Goal: Task Accomplishment & Management: Use online tool/utility

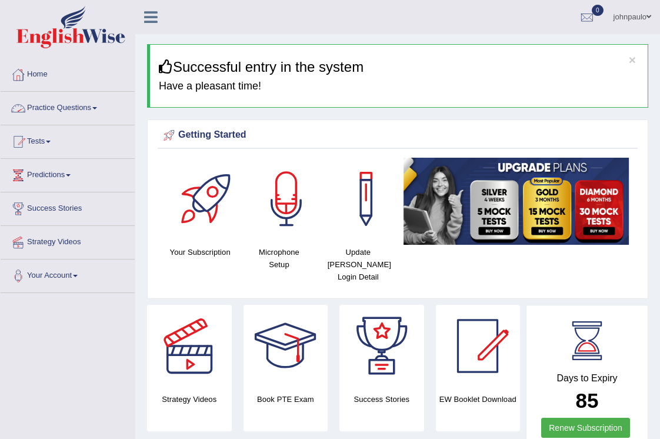
click at [97, 109] on span at bounding box center [94, 108] width 5 height 2
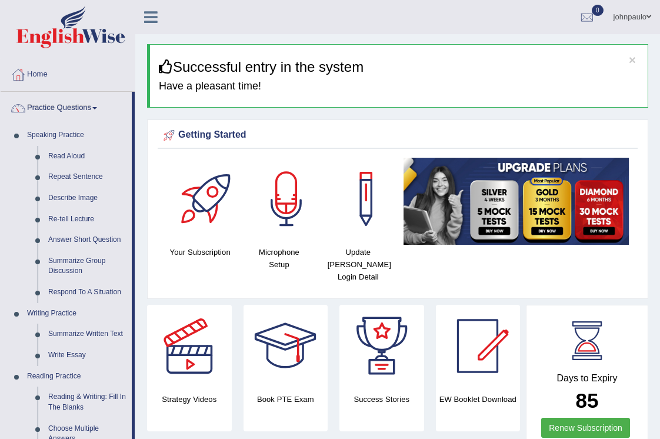
click at [97, 109] on span at bounding box center [94, 108] width 5 height 2
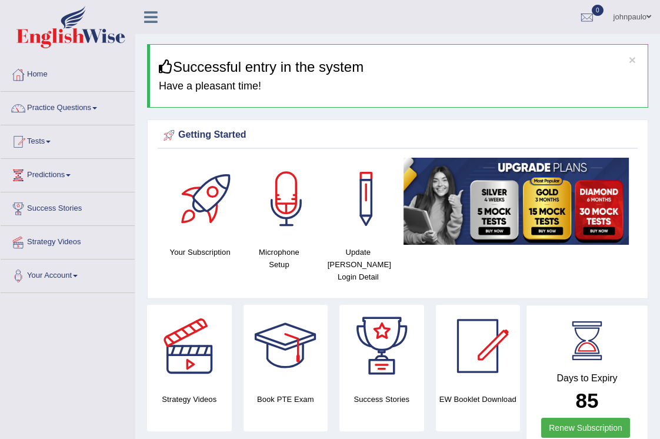
click at [51, 142] on span at bounding box center [48, 142] width 5 height 2
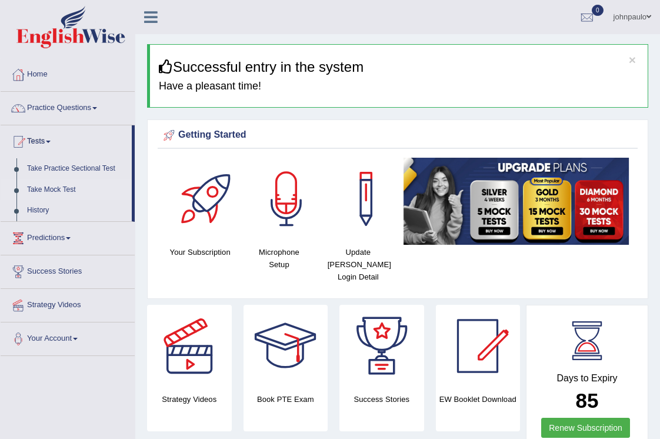
click at [71, 189] on link "Take Mock Test" at bounding box center [77, 189] width 110 height 21
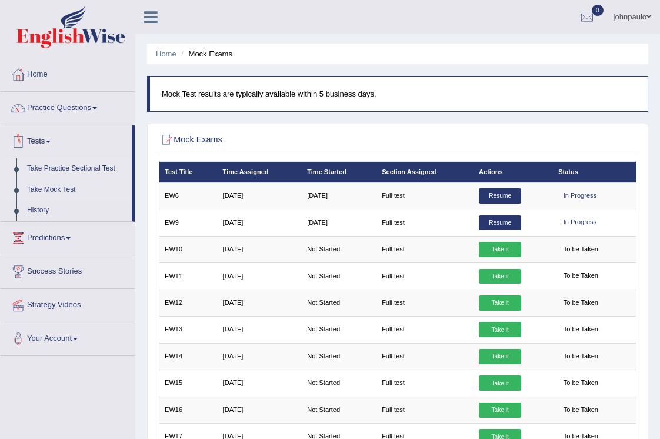
click at [79, 171] on link "Take Practice Sectional Test" at bounding box center [77, 168] width 110 height 21
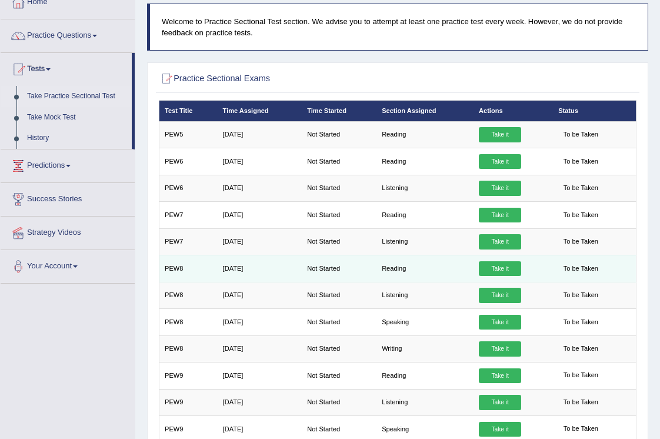
scroll to position [77, 0]
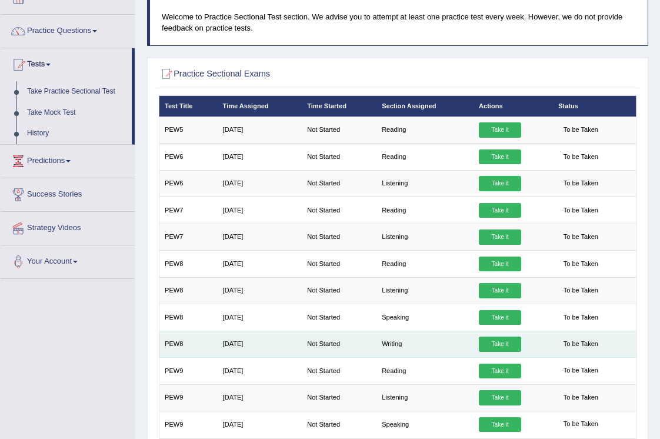
click at [508, 342] on link "Take it" at bounding box center [500, 344] width 42 height 15
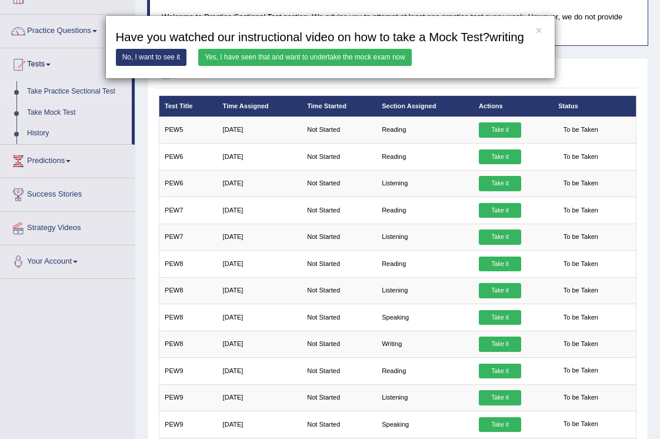
click at [328, 66] on link "Yes, I have seen that and want to undertake the mock exam now" at bounding box center [305, 57] width 214 height 17
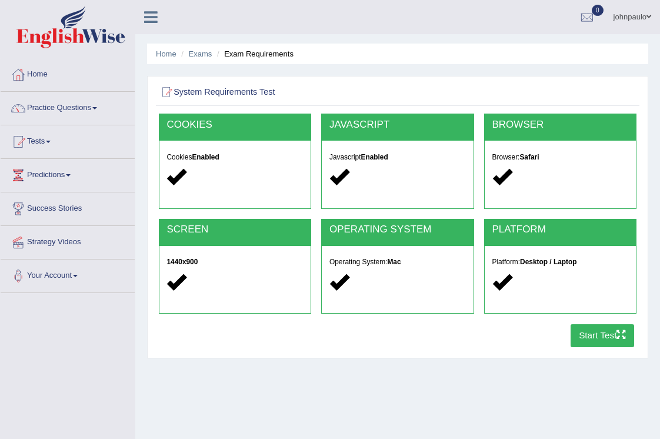
click at [603, 337] on button "Start Test" at bounding box center [603, 335] width 64 height 23
